Goal: Book appointment/travel/reservation

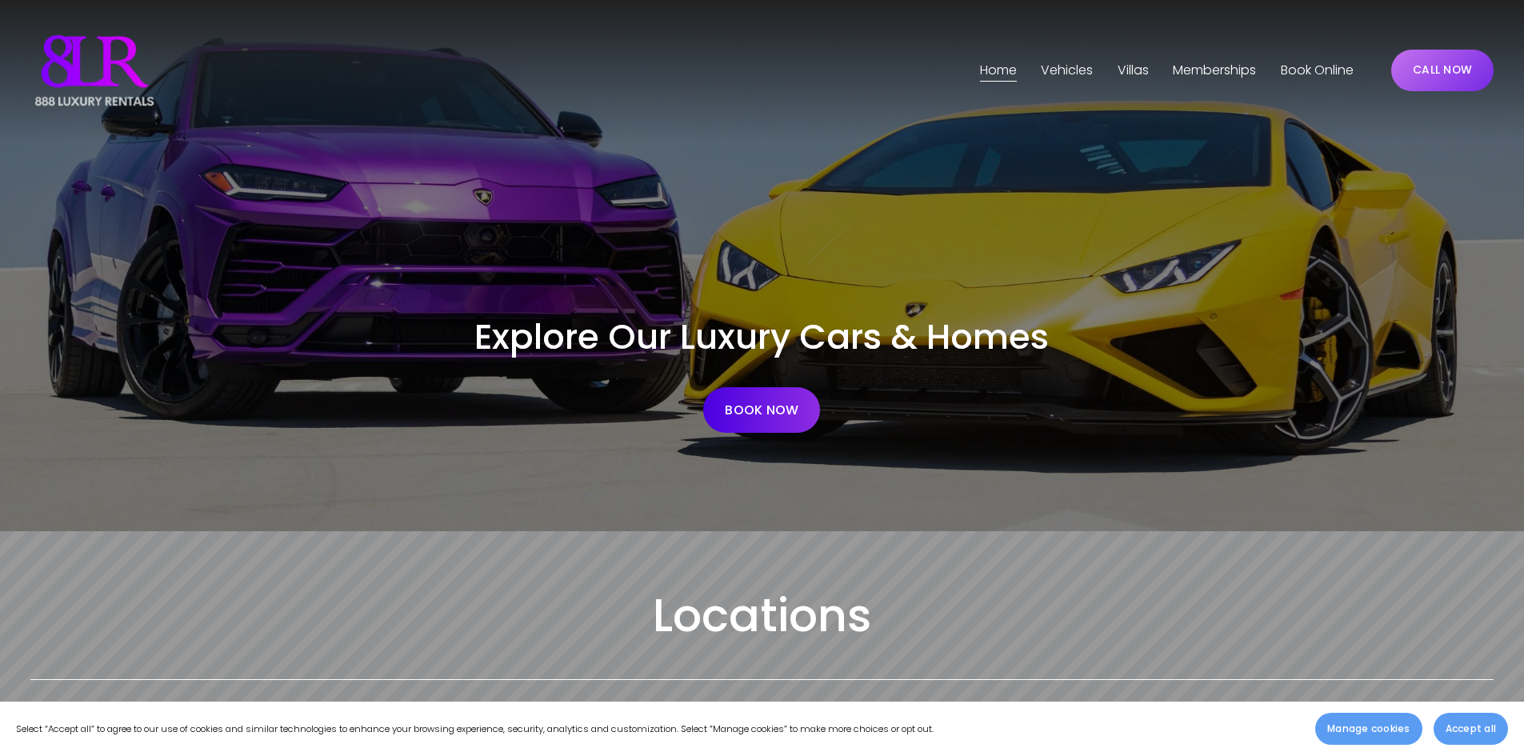
drag, startPoint x: 837, startPoint y: 554, endPoint x: 851, endPoint y: 307, distance: 246.8
click at [1075, 77] on span "Vehicles" at bounding box center [1067, 70] width 52 height 23
click at [0, 0] on span "[GEOGRAPHIC_DATA]" at bounding box center [0, 0] width 0 height 0
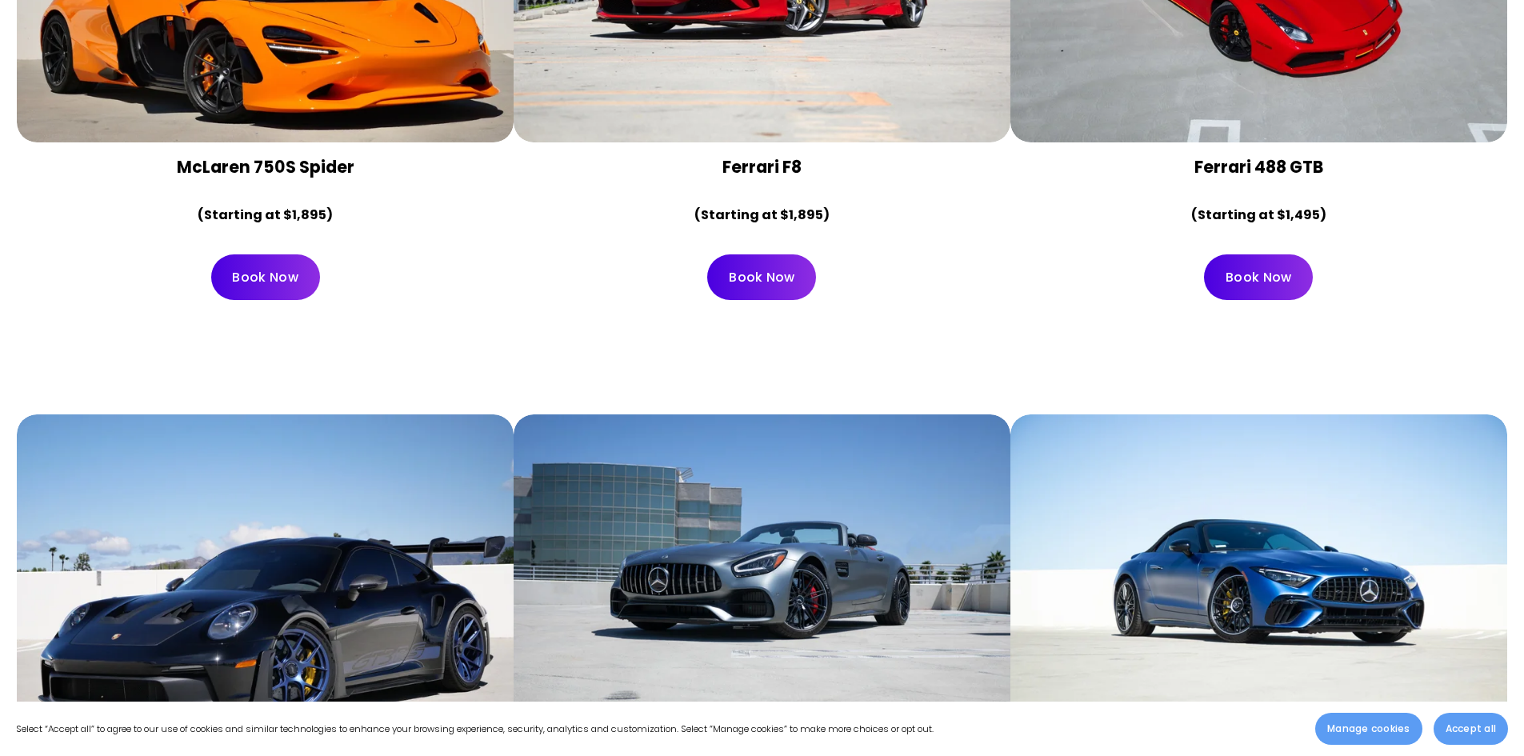
scroll to position [2960, 0]
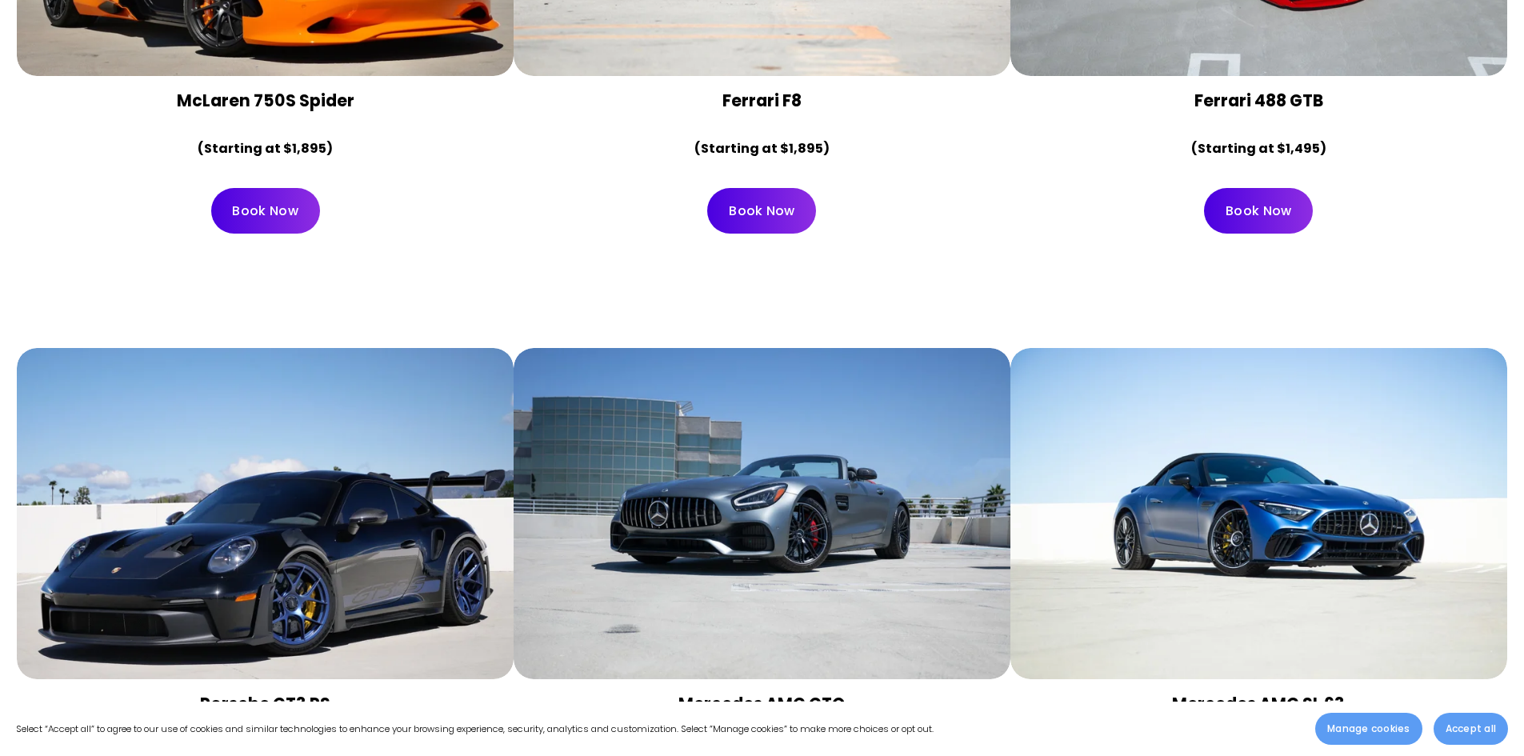
click at [879, 498] on div at bounding box center [762, 513] width 497 height 331
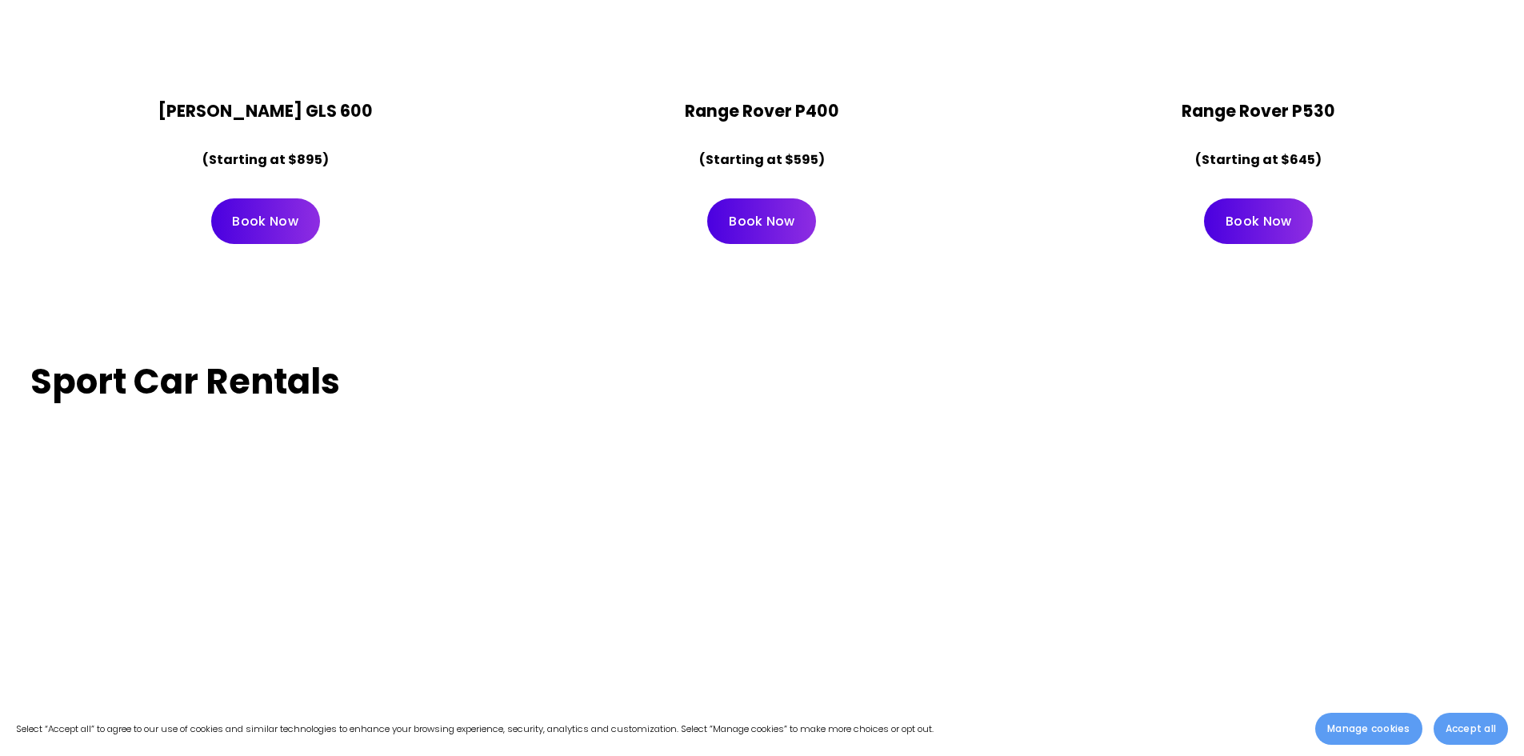
scroll to position [5521, 0]
